Goal: Task Accomplishment & Management: Complete application form

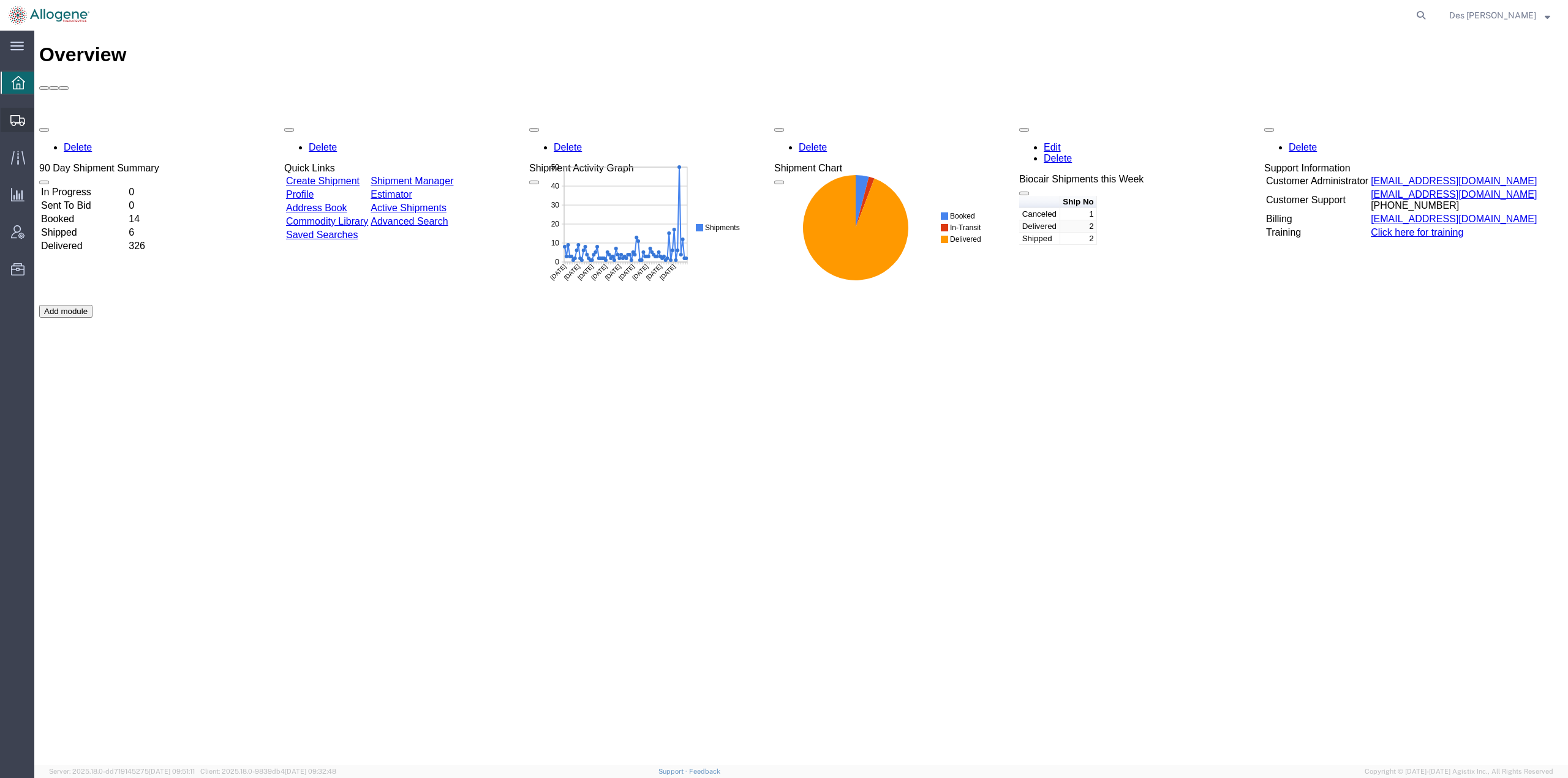
click at [42, 115] on span "Shipments" at bounding box center [38, 120] width 9 height 25
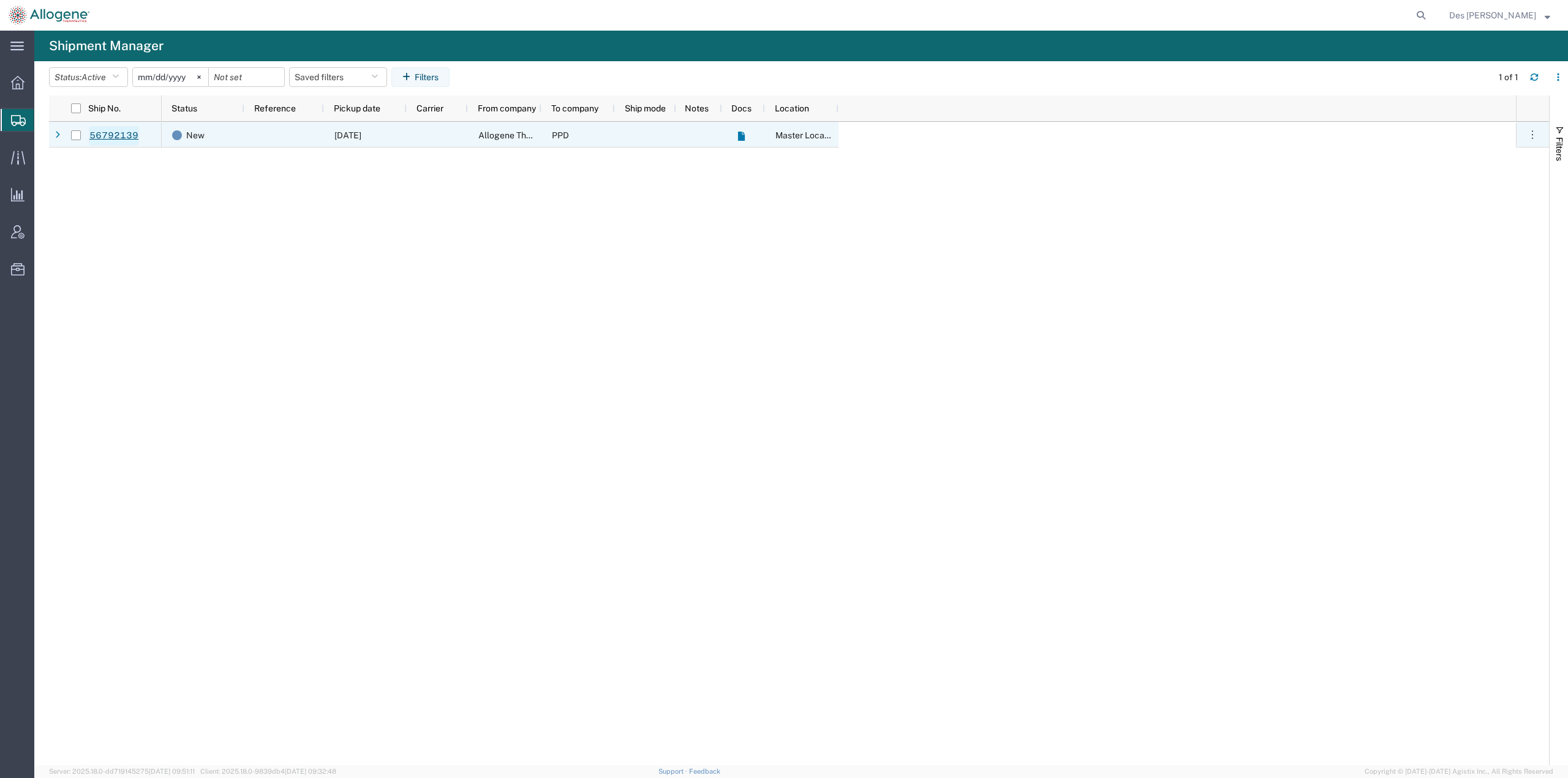
click at [115, 136] on link "56792139" at bounding box center [113, 136] width 50 height 20
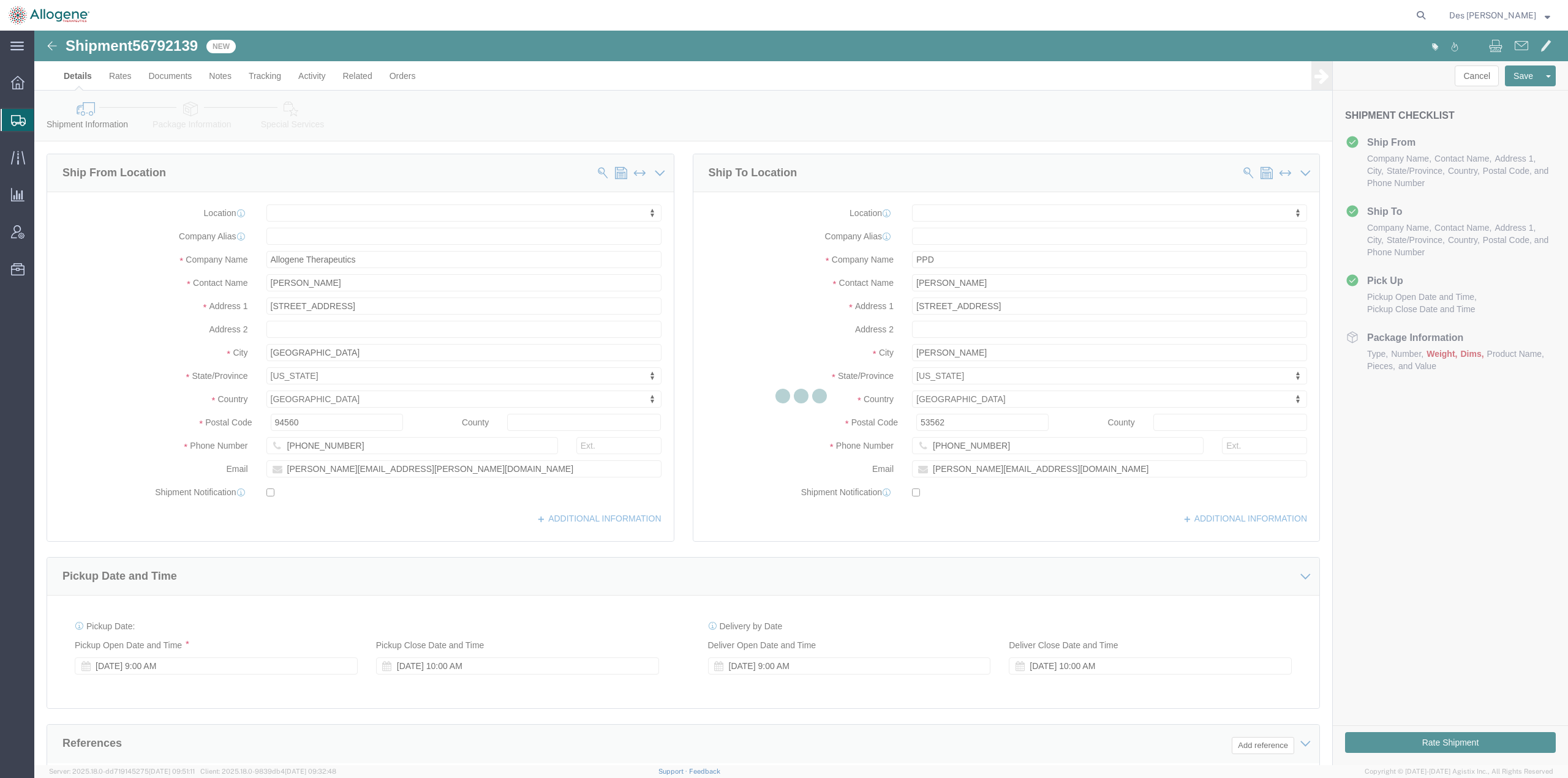
select select
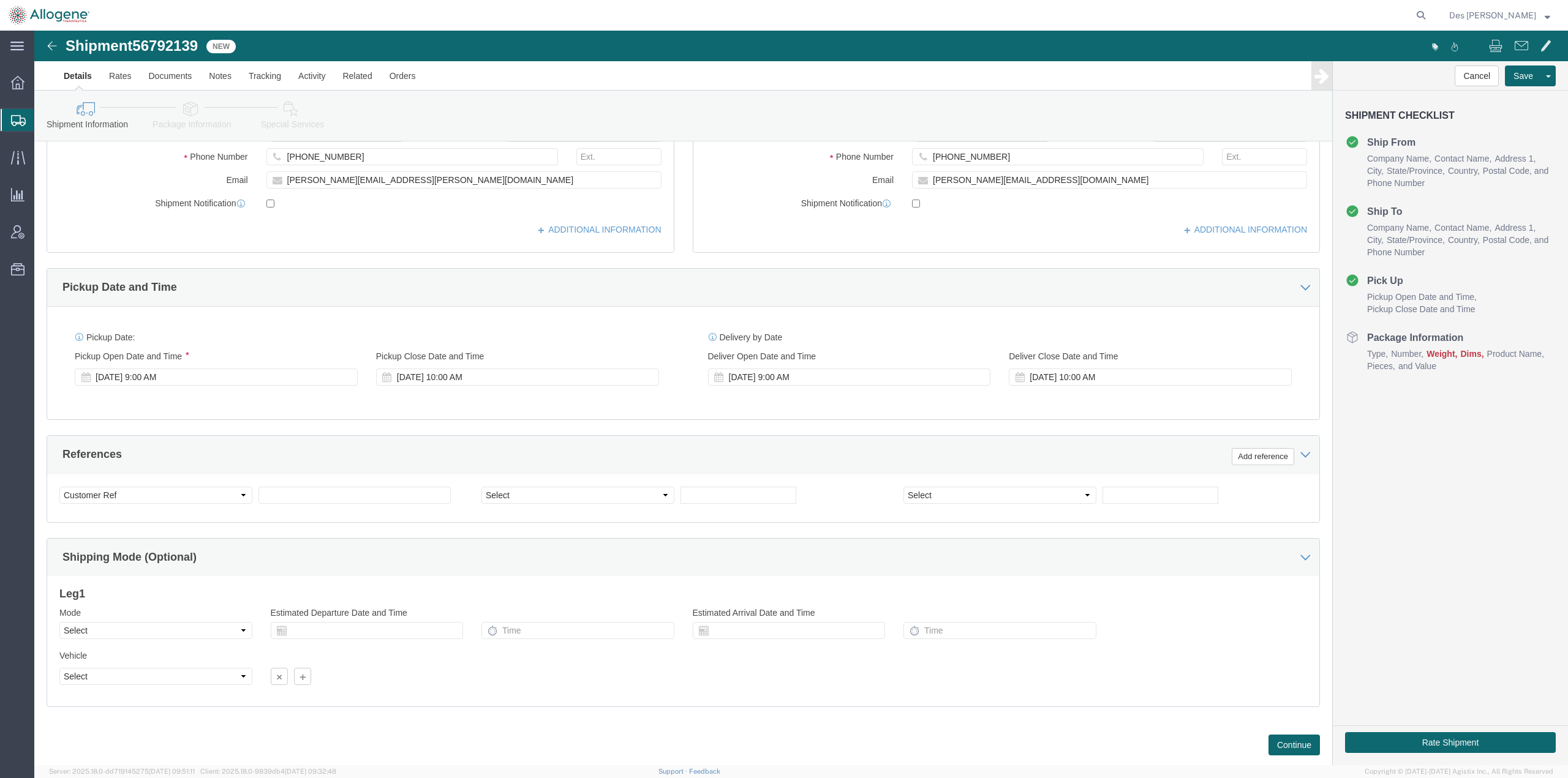
scroll to position [305, 0]
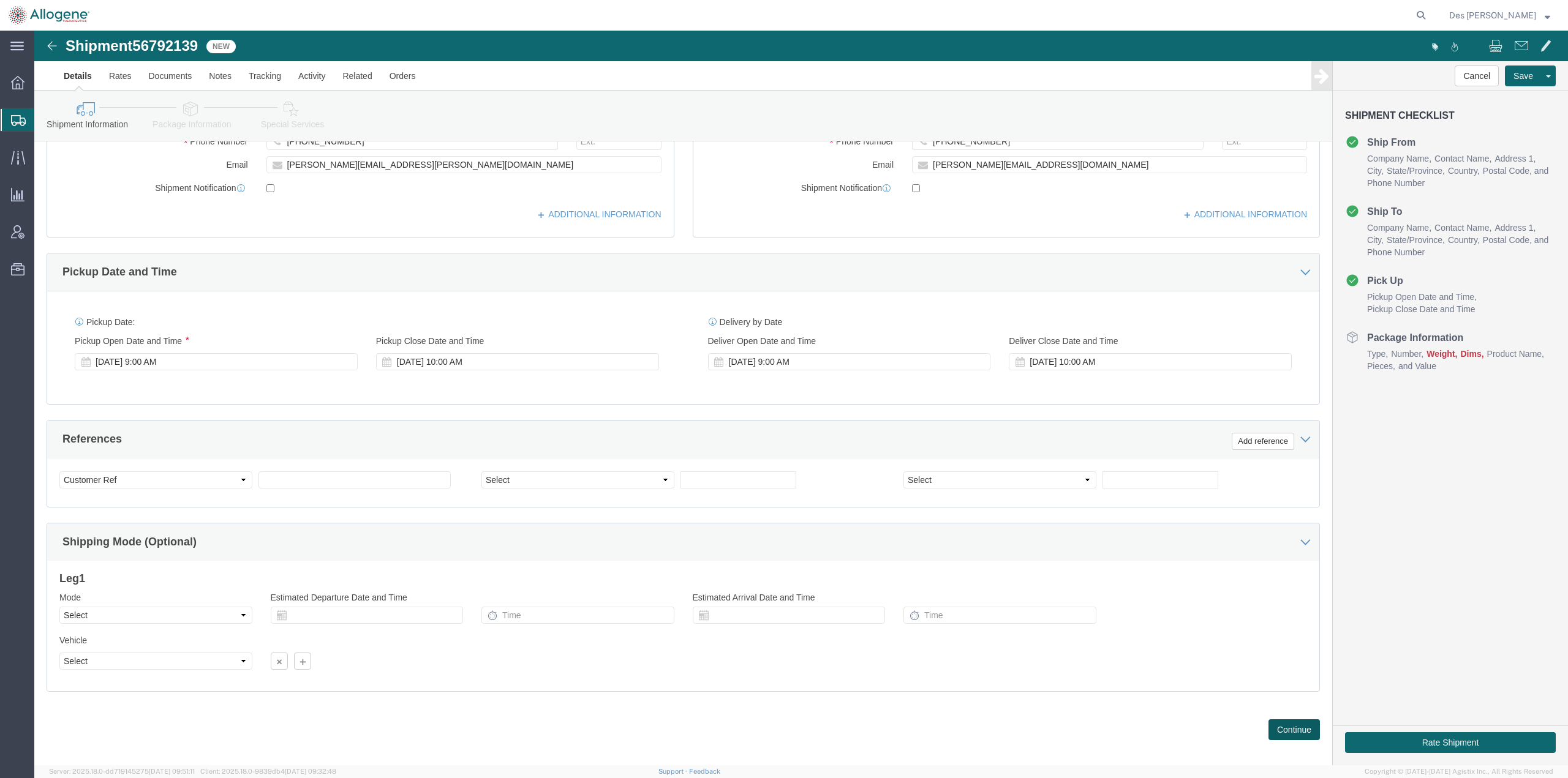
click button "Continue"
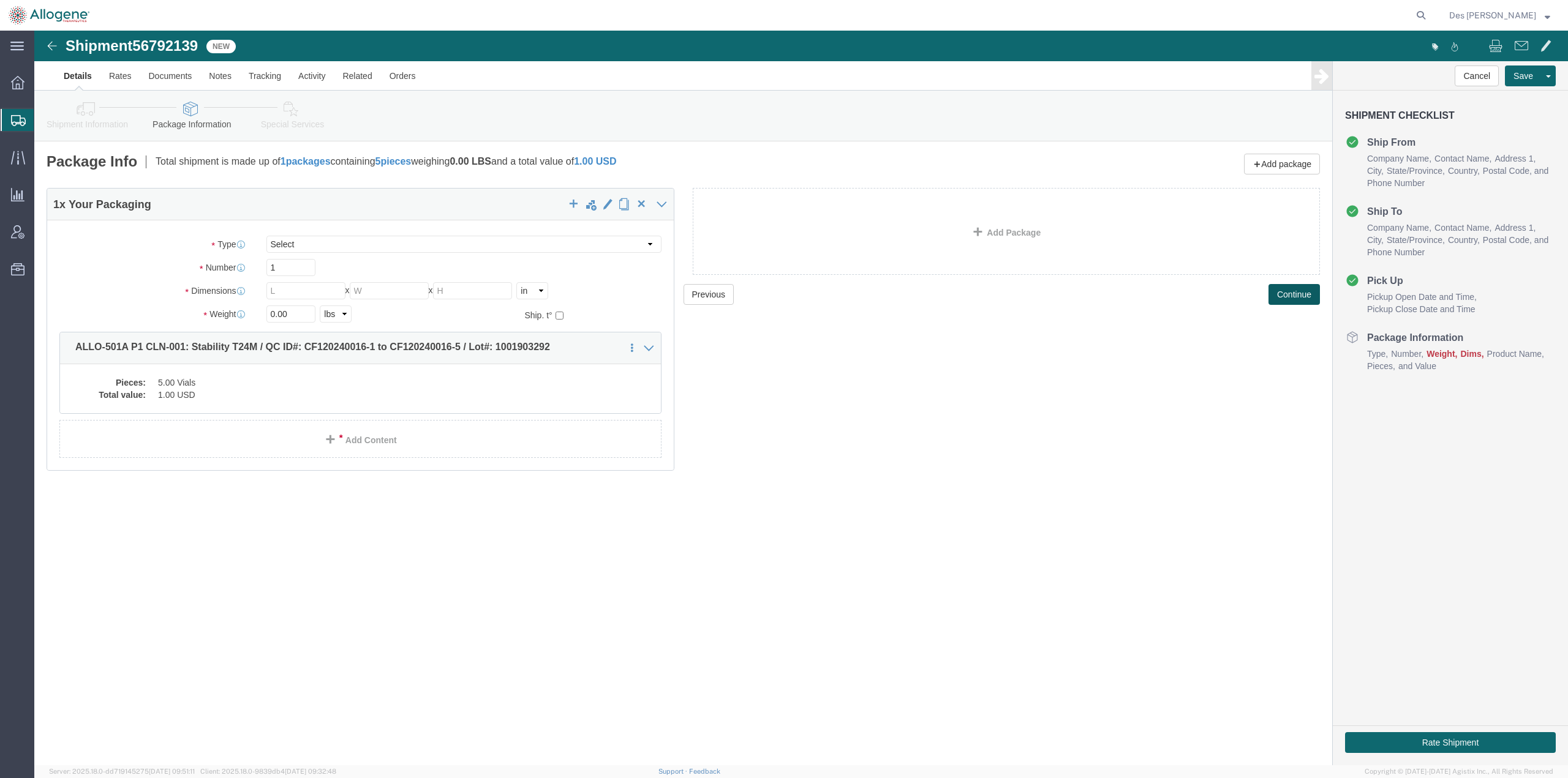
scroll to position [0, 0]
click dd "5.00 Vials"
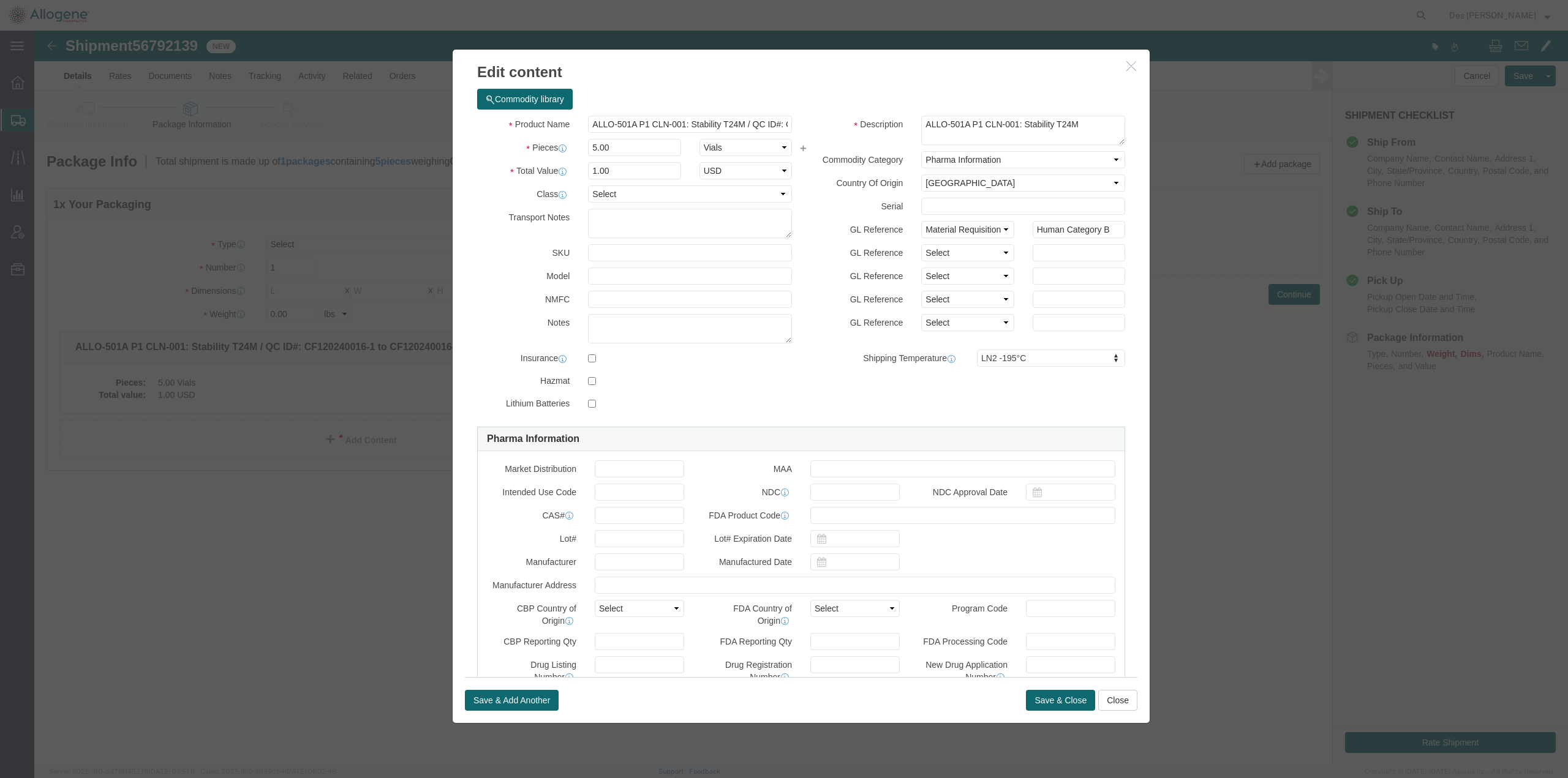
click div
click button "Save & Close"
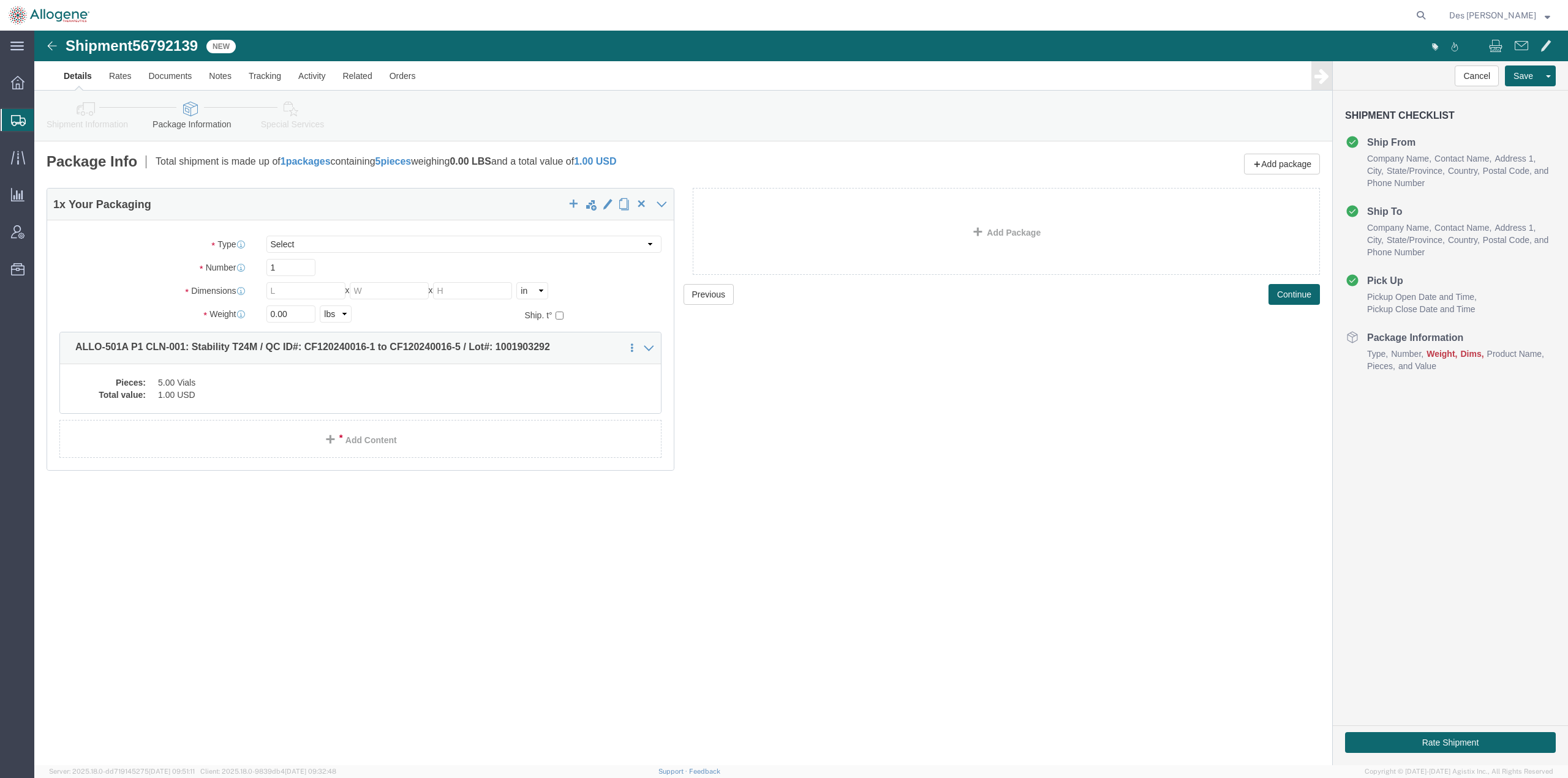
click div "Shipment 56792139 New Details Rates Documents Notes Tracking Activity Related O…"
click div "Previous Continue"
click select "Select [DATE] Ambient [DATE] Dry Ice BC30 BC30 Ambient BC42 BC42 Frozen BC61 (C…"
select select "SS01"
click select "Select [DATE] Ambient [DATE] Dry Ice BC30 BC30 Ambient BC42 BC42 Frozen BC61 (C…"
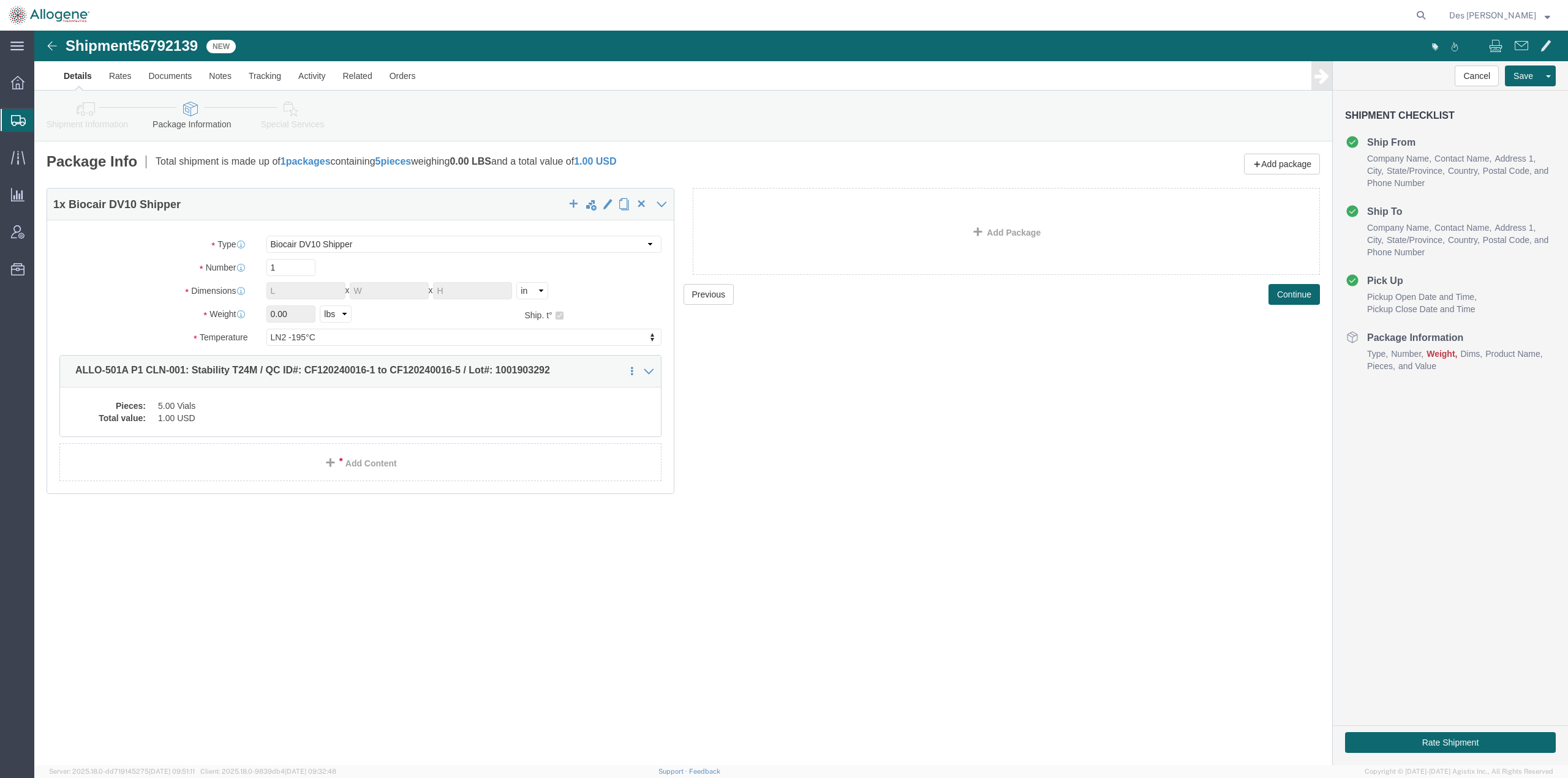
click div "Shipment 56792139 New Details Rates Documents Notes Tracking Activity Related O…"
click button "Continue"
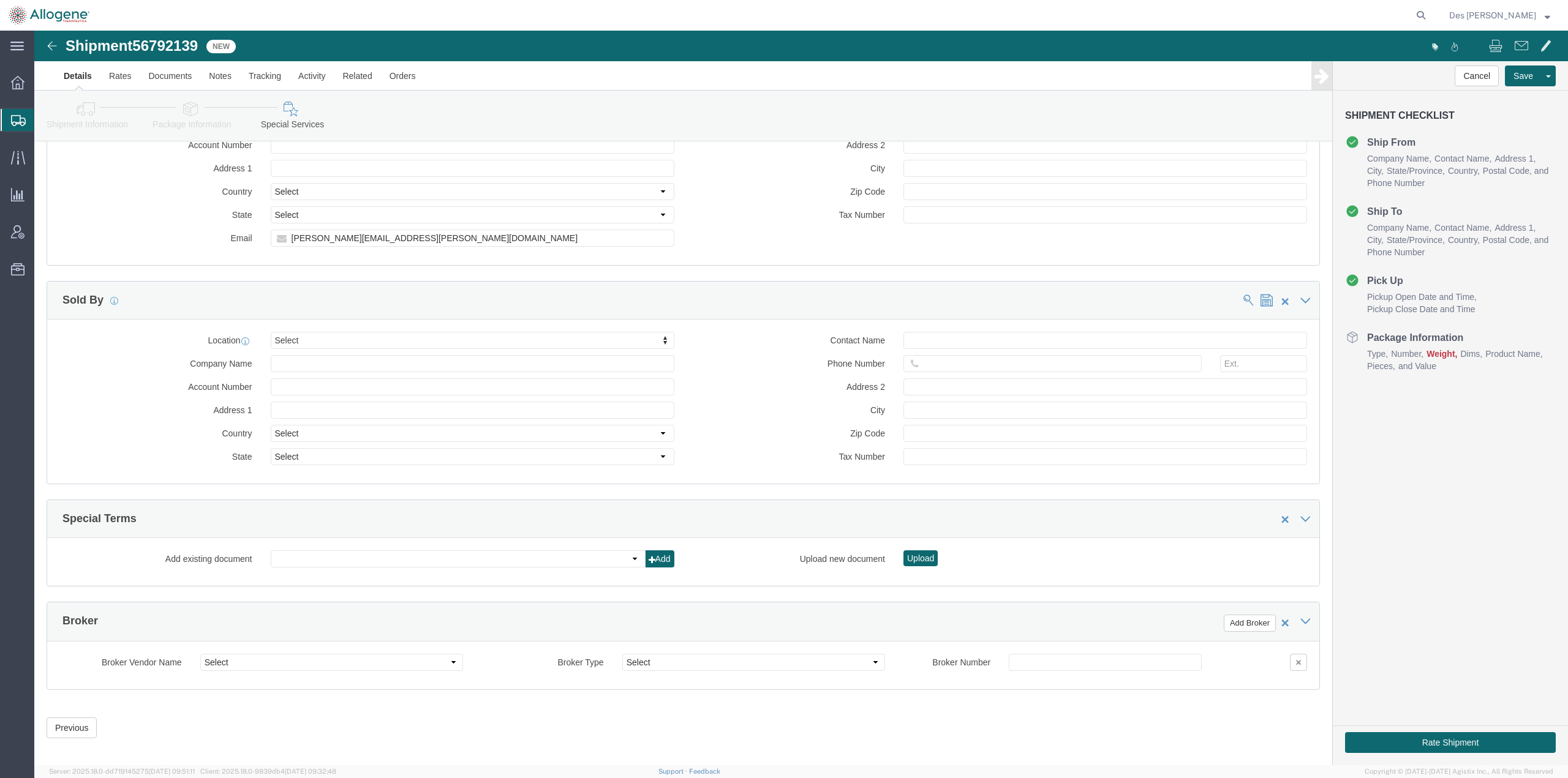
scroll to position [703, 0]
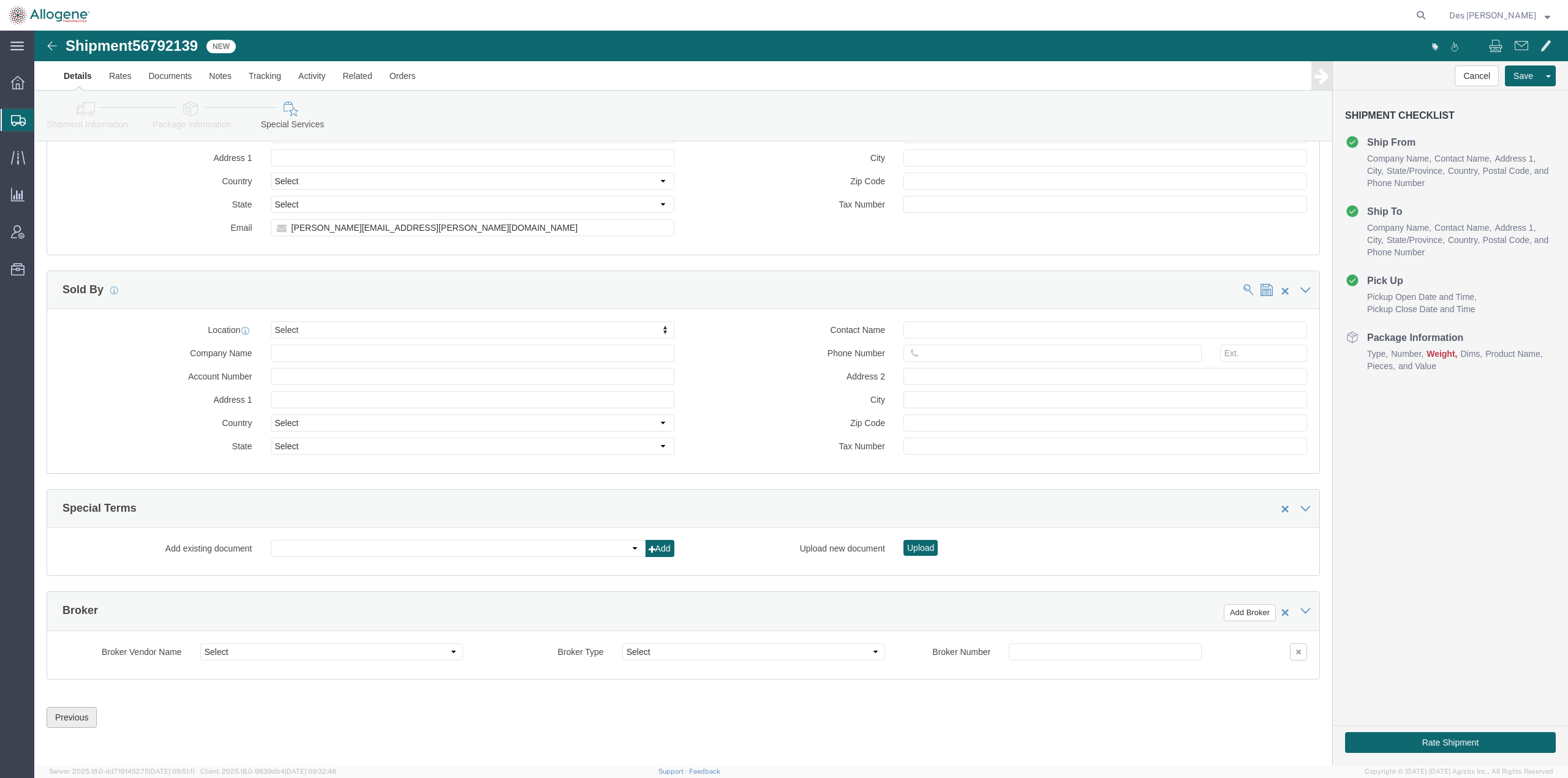
click button "Previous"
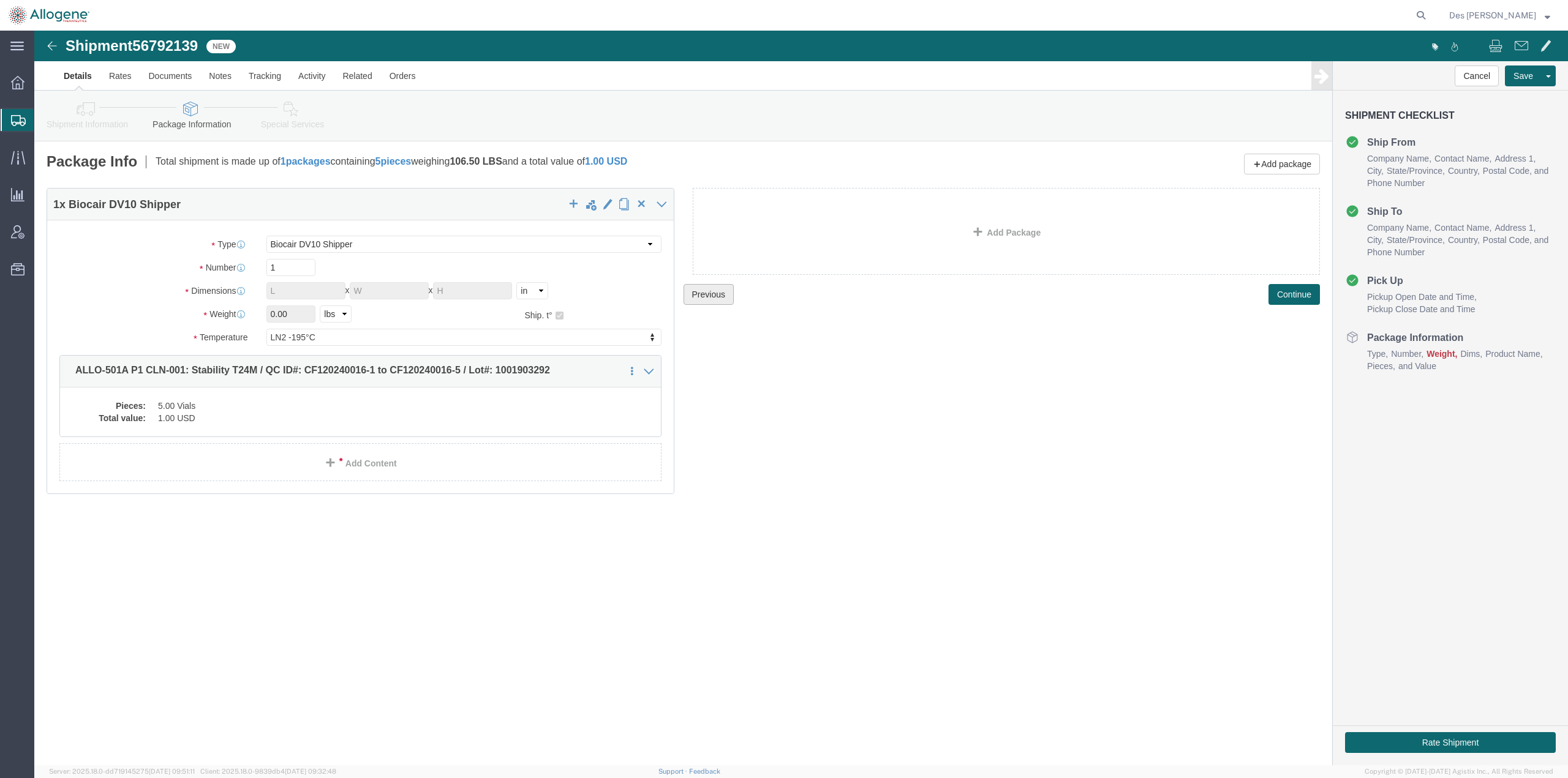
scroll to position [0, 0]
click link "Details"
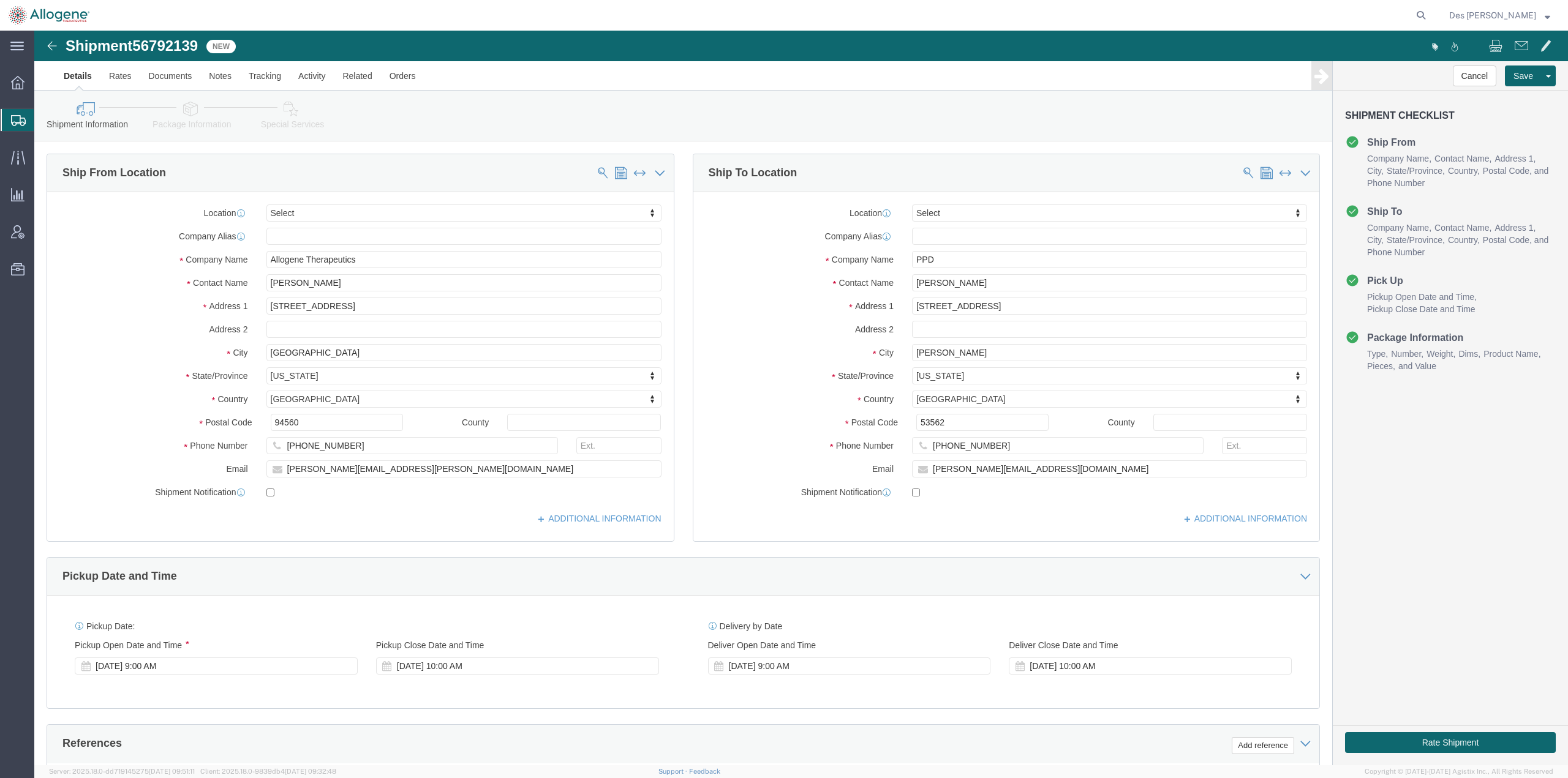
click at [0, 0] on span "Create Shipment" at bounding box center [0, 0] width 0 height 0
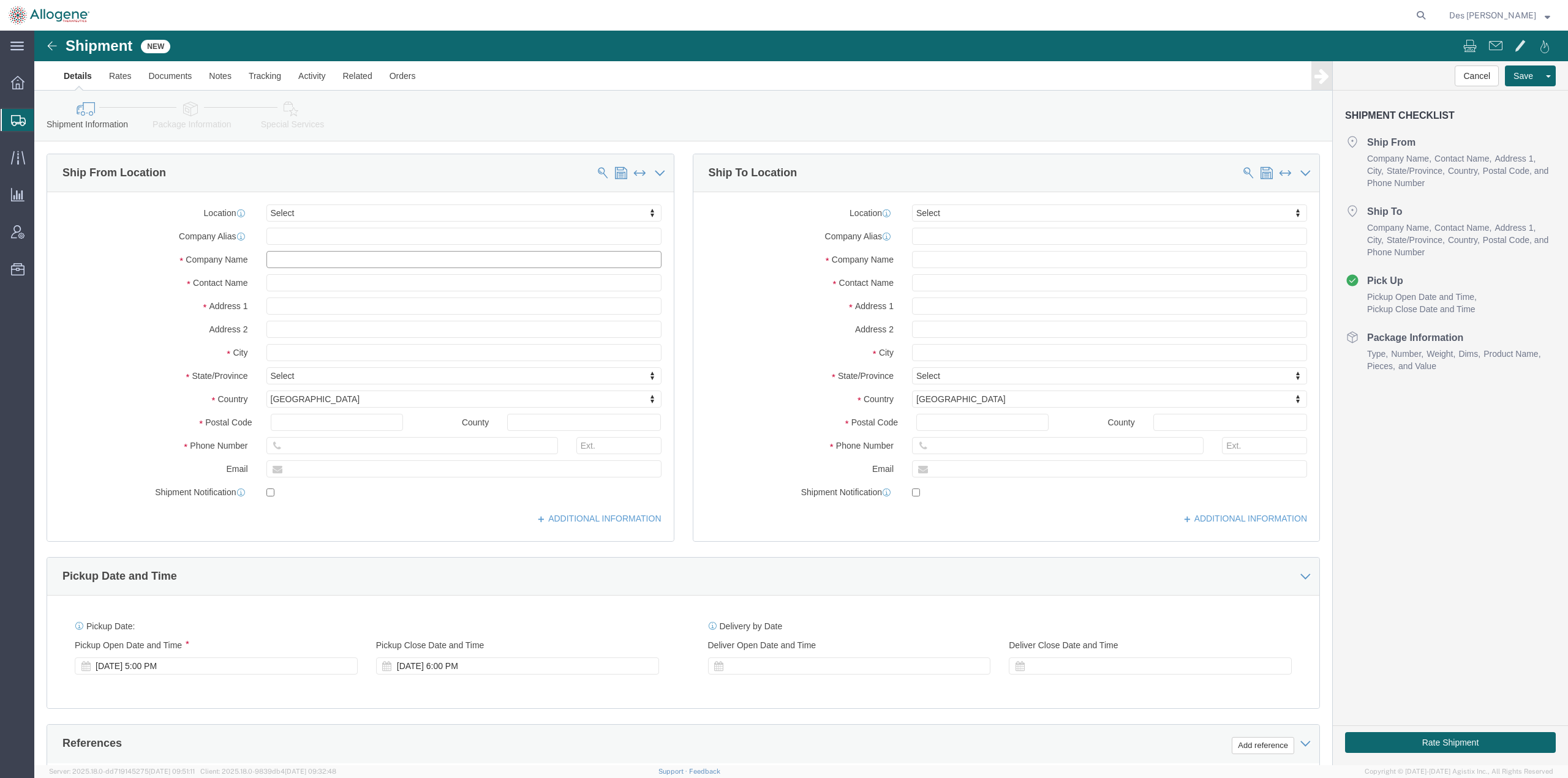
click input "text"
type input "allo"
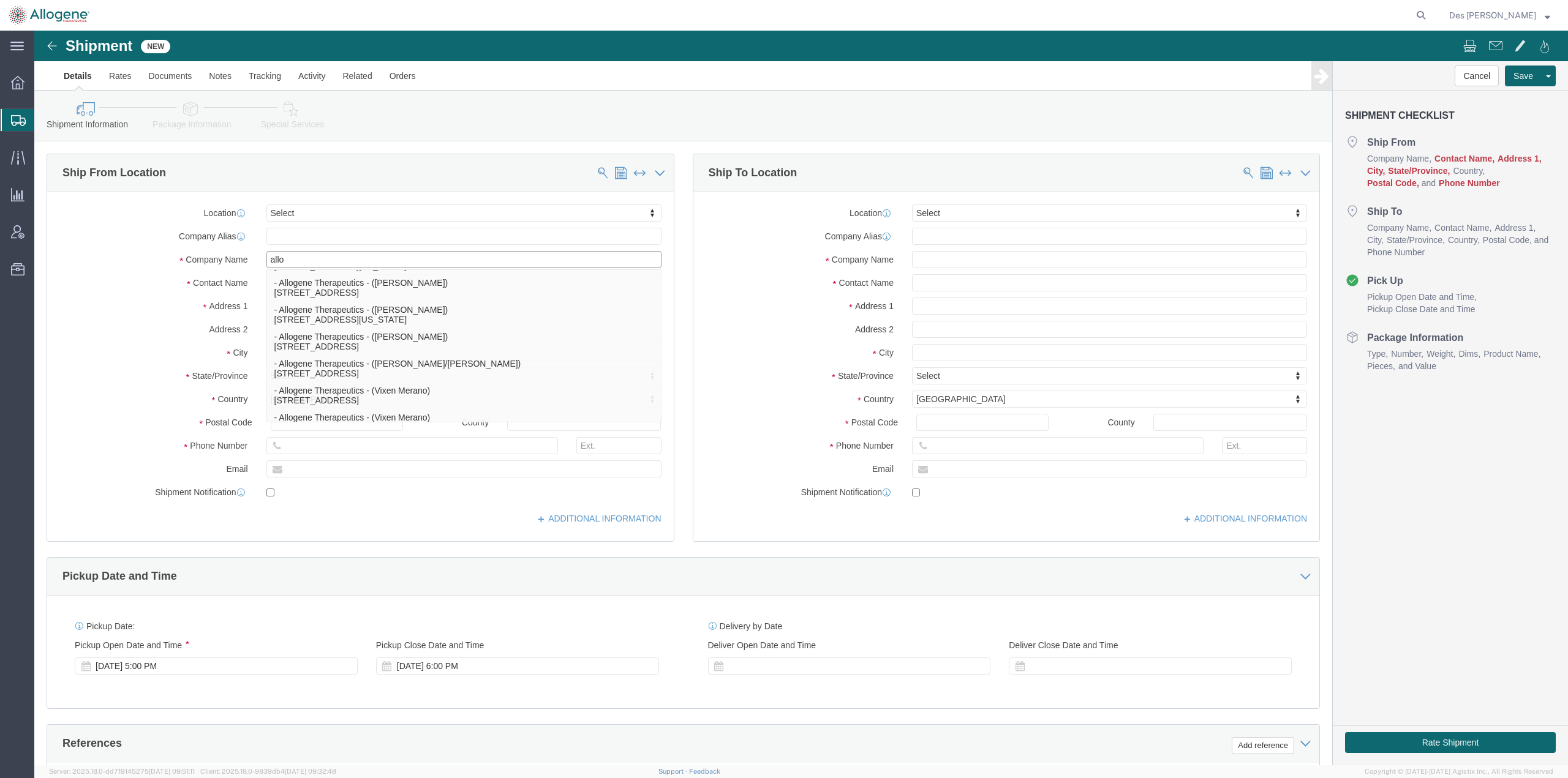
scroll to position [387, 0]
click p "- Allogene Therapeutics - (Vixen Merano) [STREET_ADDRESS]"
select select "CA"
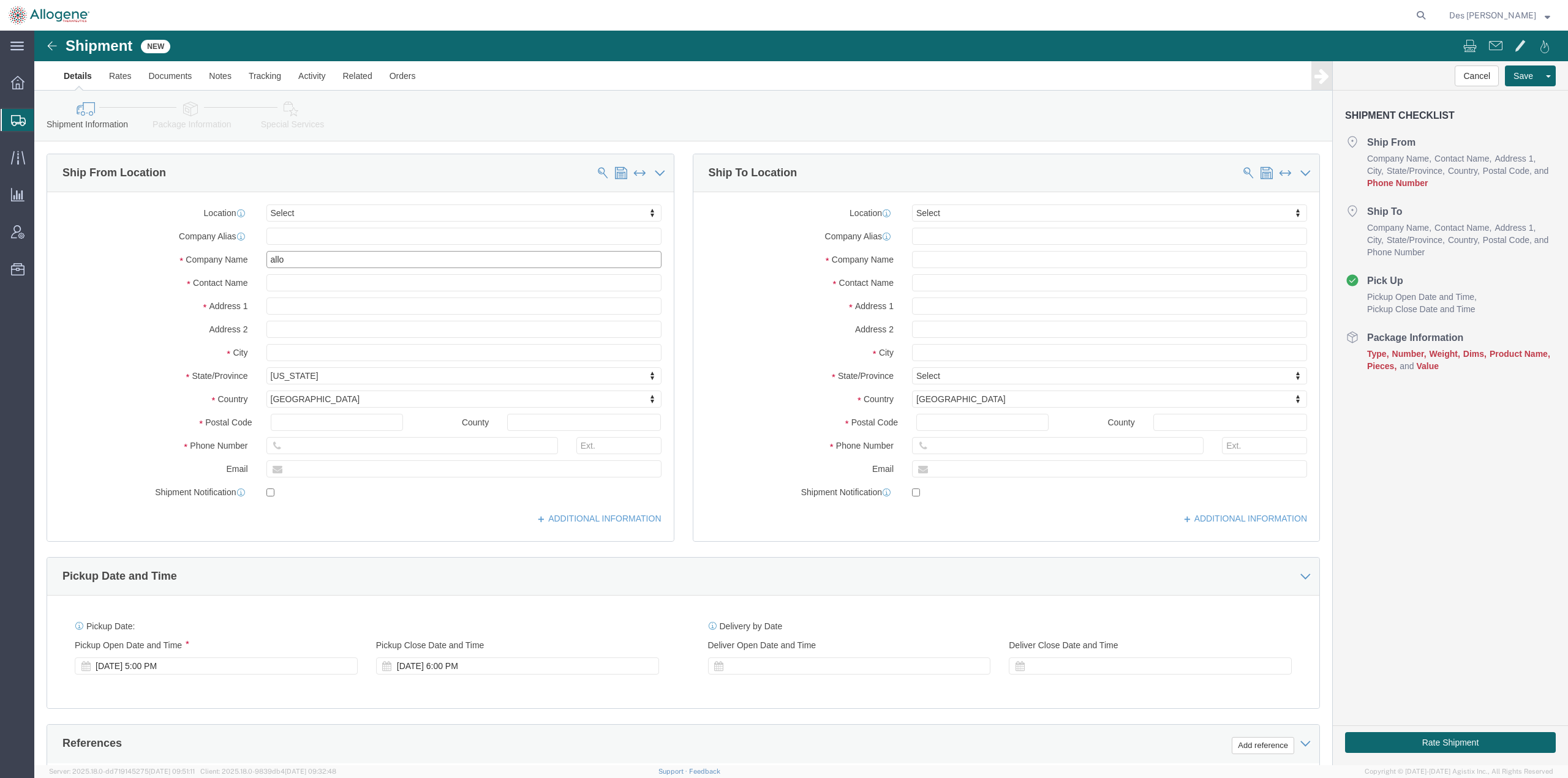
type input "Allogene Therapeutics"
click input "text"
type input "[PHONE_NUMBER]"
click input "text"
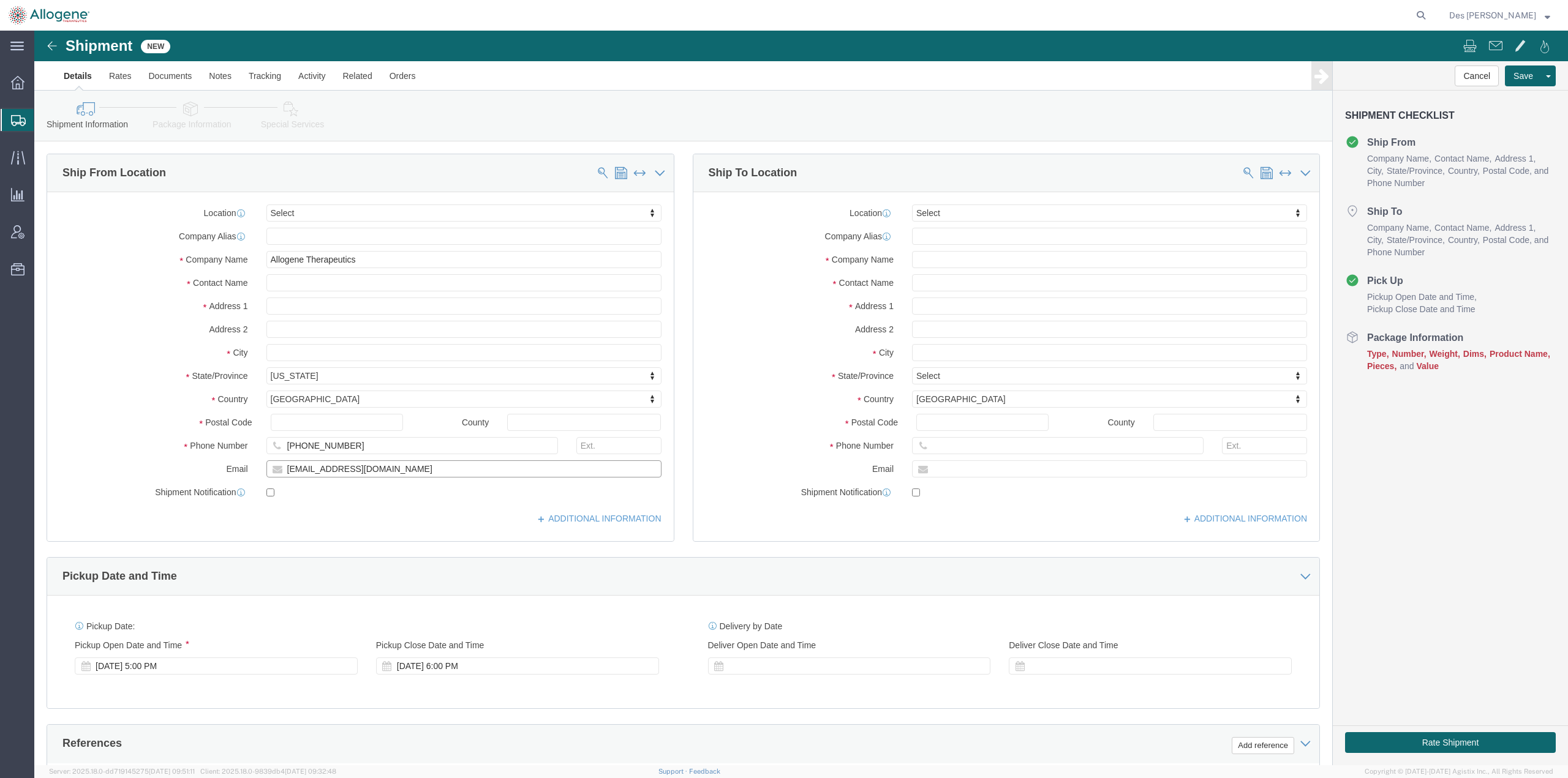
type input "[EMAIL_ADDRESS][DOMAIN_NAME]"
drag, startPoint x: 310, startPoint y: 252, endPoint x: 177, endPoint y: 259, distance: 133.2
click div "Contact Name"
type input "Spring Sun"
click span
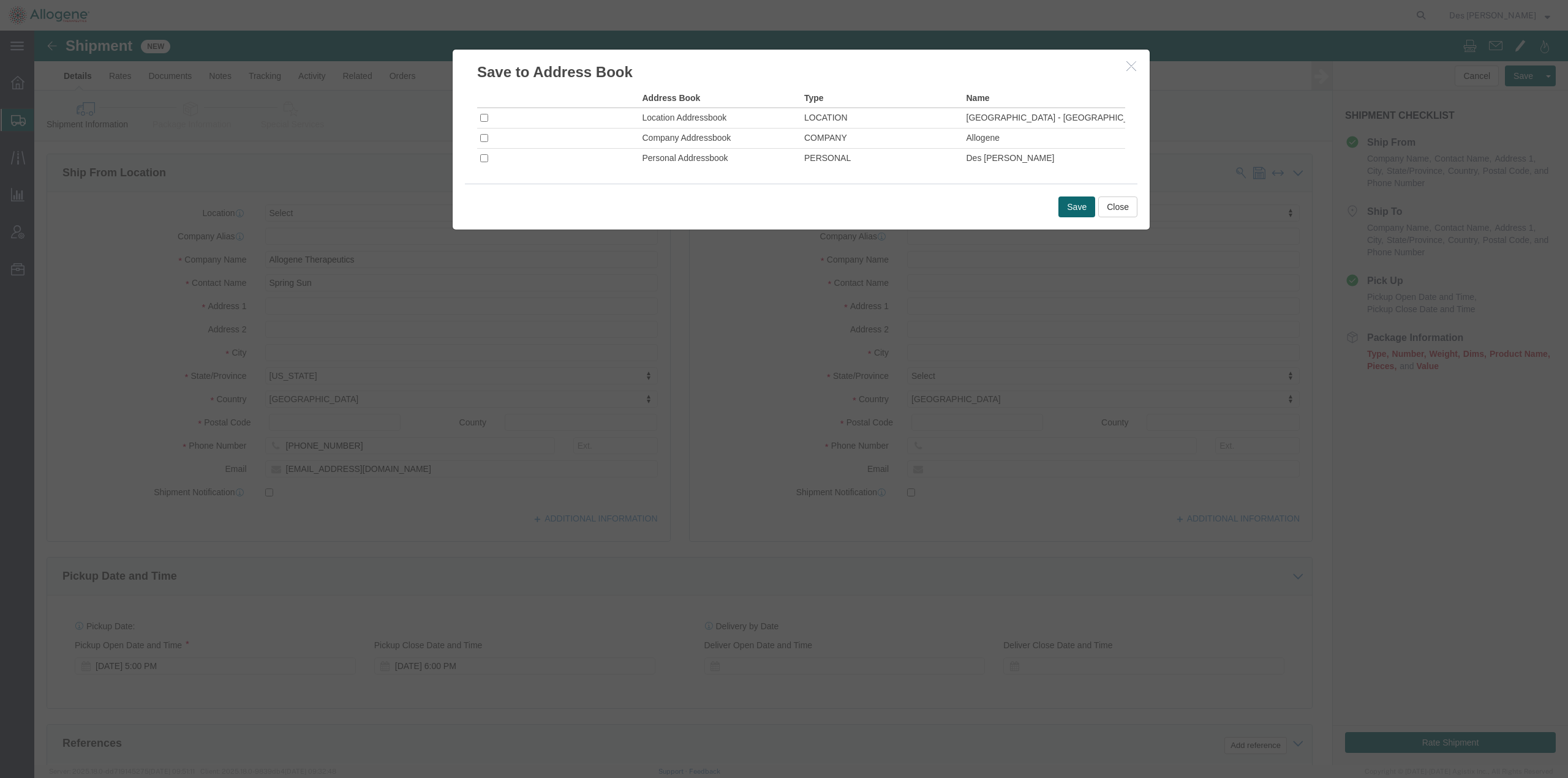
click td
click input "checkbox"
checkbox input "true"
click button "Save"
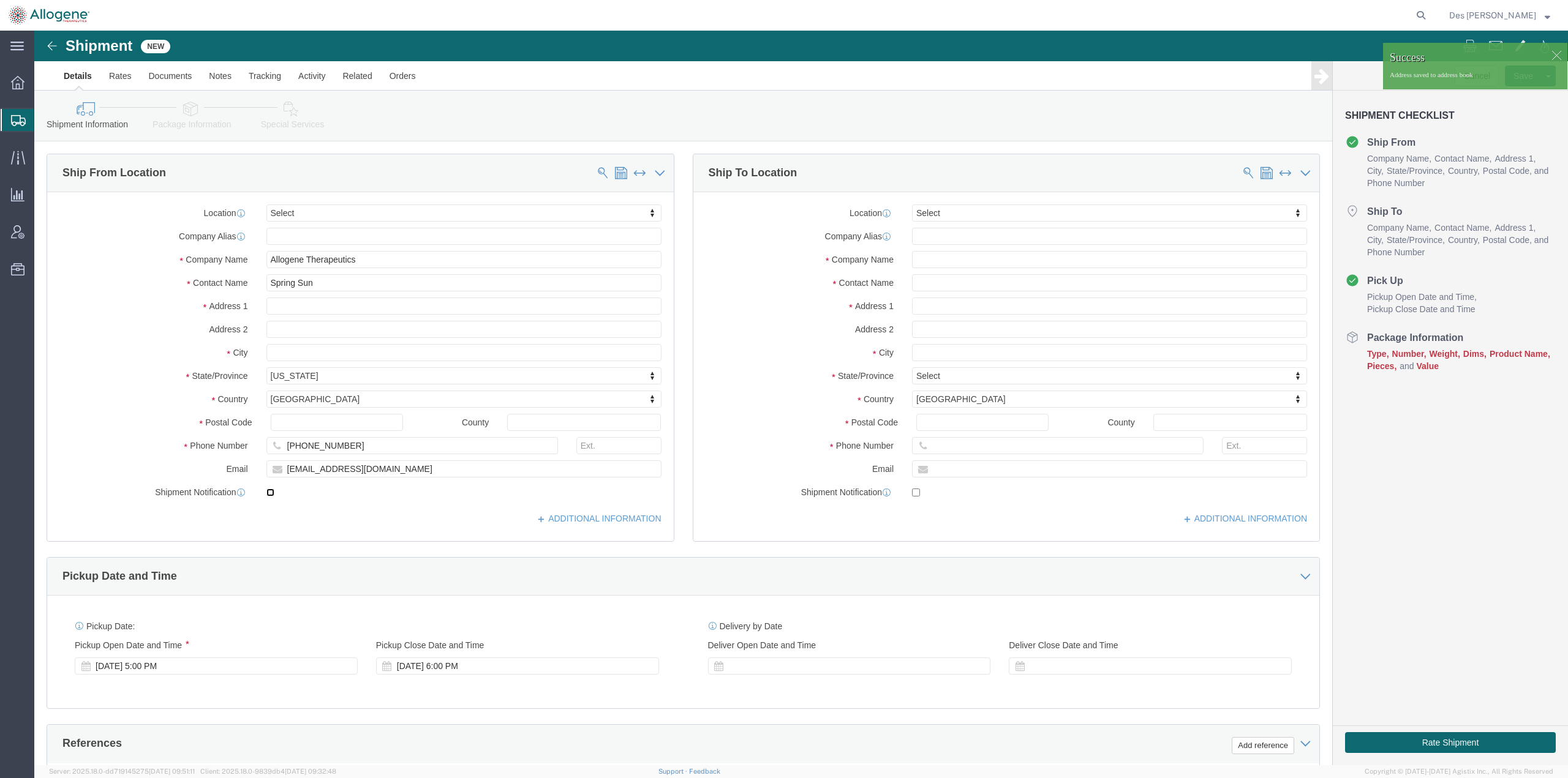
click input "checkbox"
checkbox input "false"
